Goal: Task Accomplishment & Management: Manage account settings

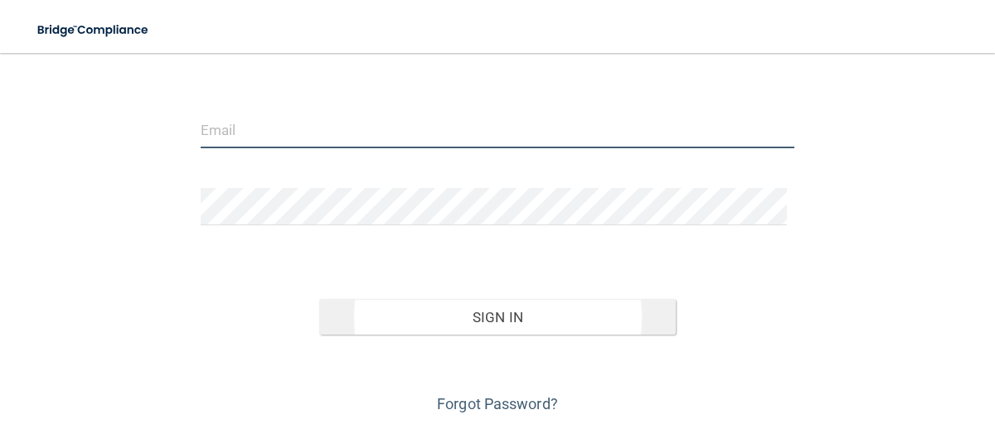
type input "[PERSON_NAME][EMAIL_ADDRESS][PERSON_NAME][DOMAIN_NAME]"
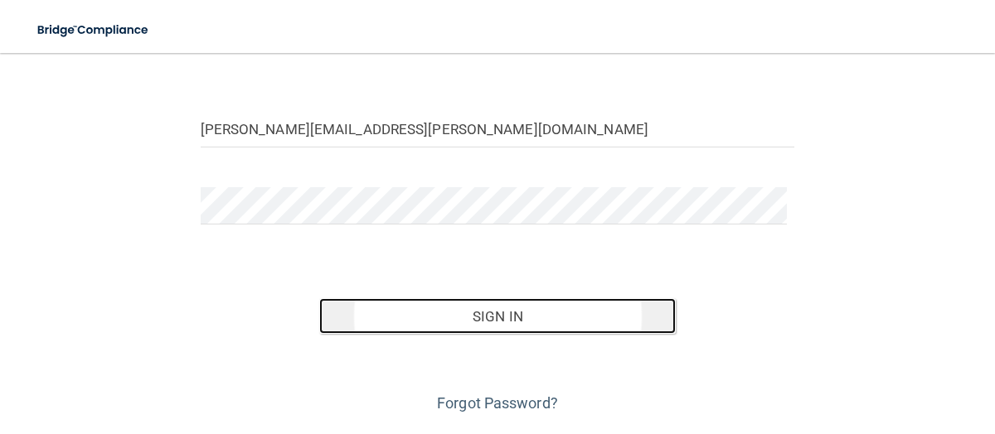
click at [515, 315] on button "Sign In" at bounding box center [497, 316] width 356 height 36
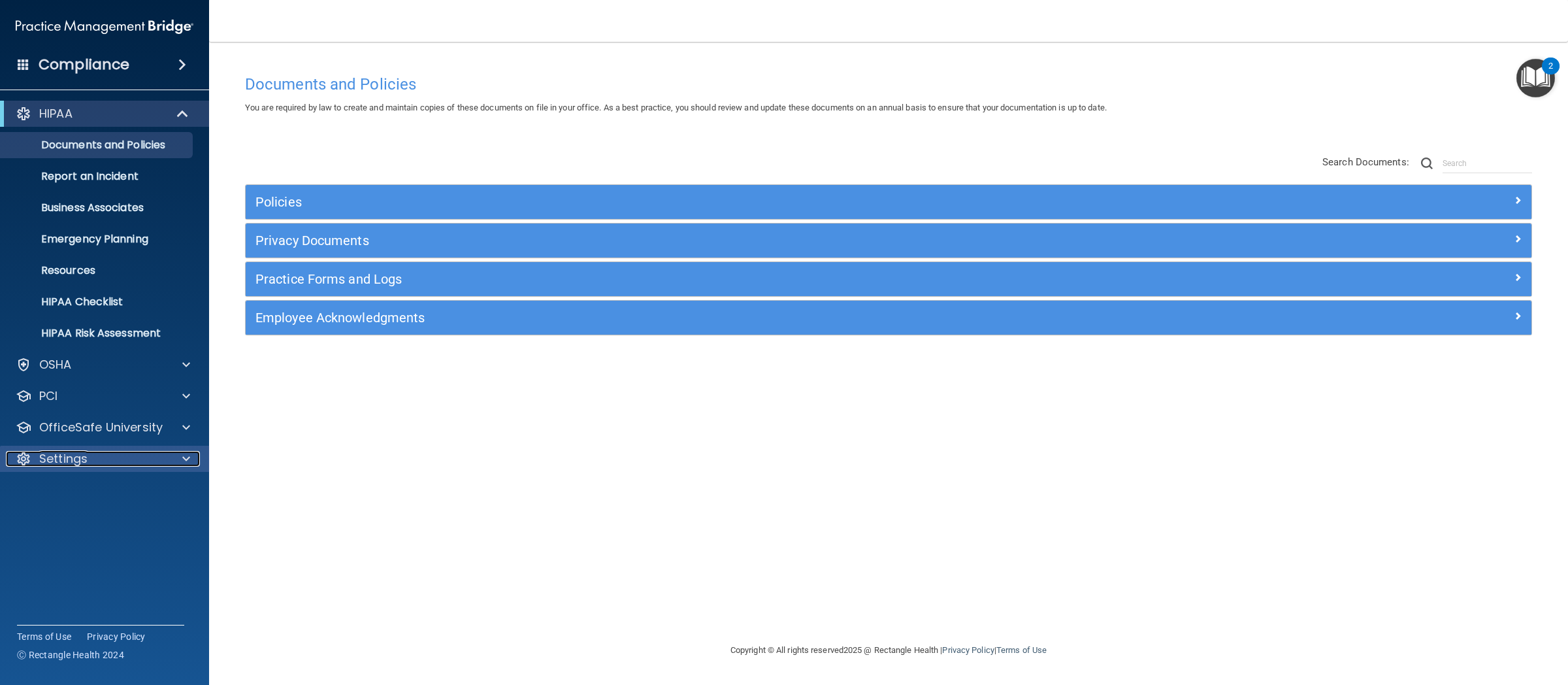
click at [70, 342] on p "Settings" at bounding box center [63, 459] width 48 height 16
click at [78, 342] on p "My Users" at bounding box center [98, 521] width 178 height 13
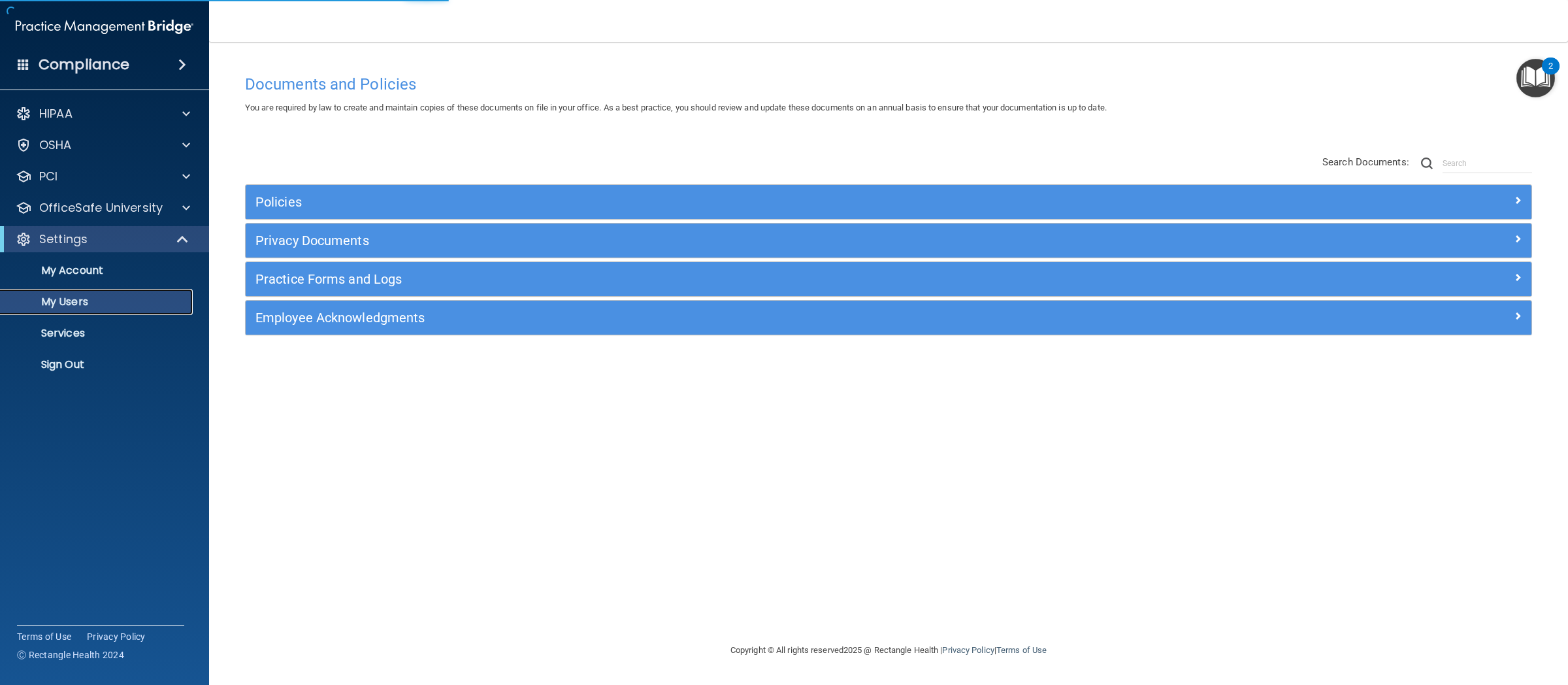
select select "20"
